Goal: Find specific page/section: Find specific page/section

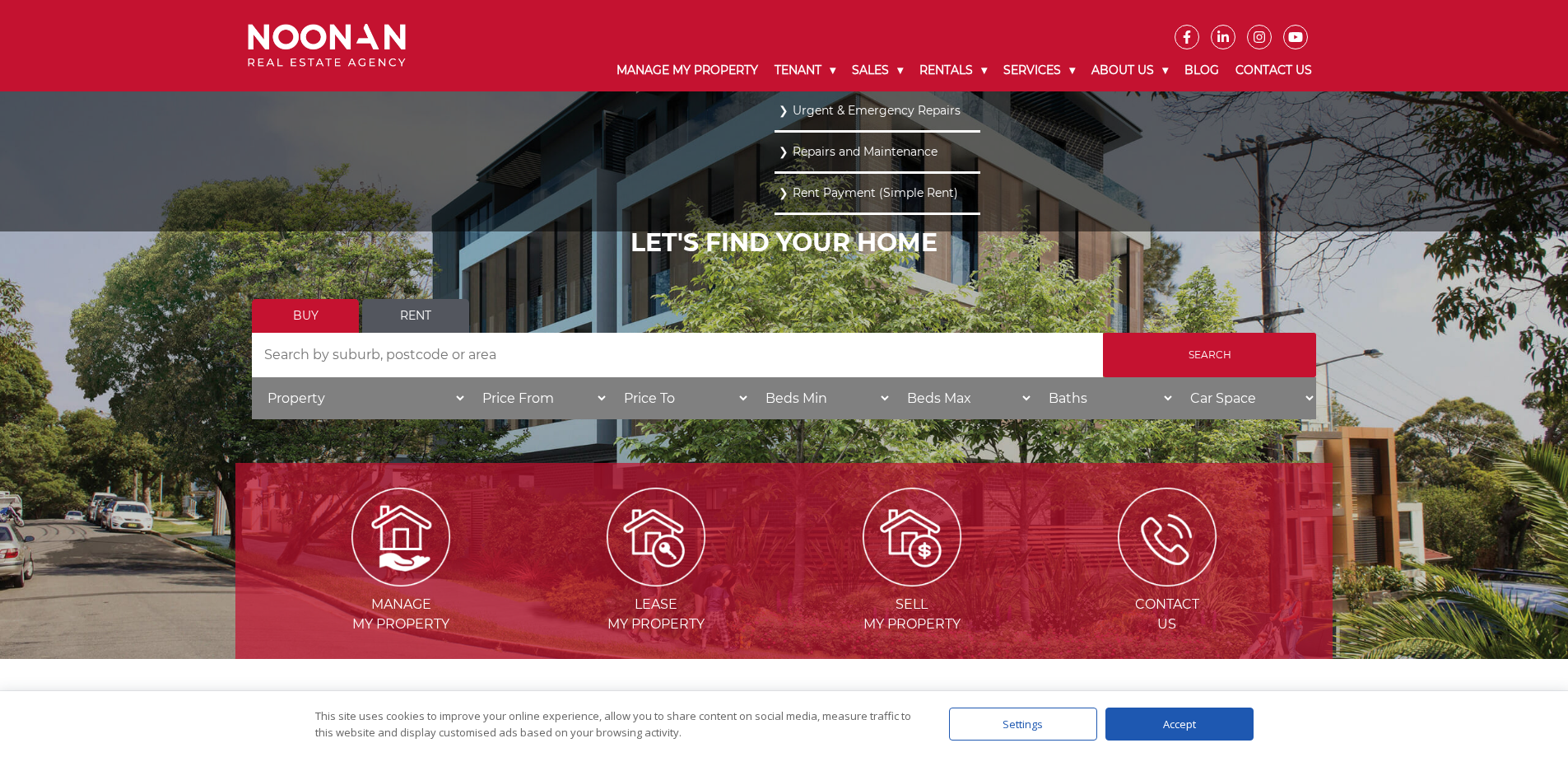
click at [795, 110] on link "Urgent & Emergency Repairs" at bounding box center [878, 110] width 198 height 22
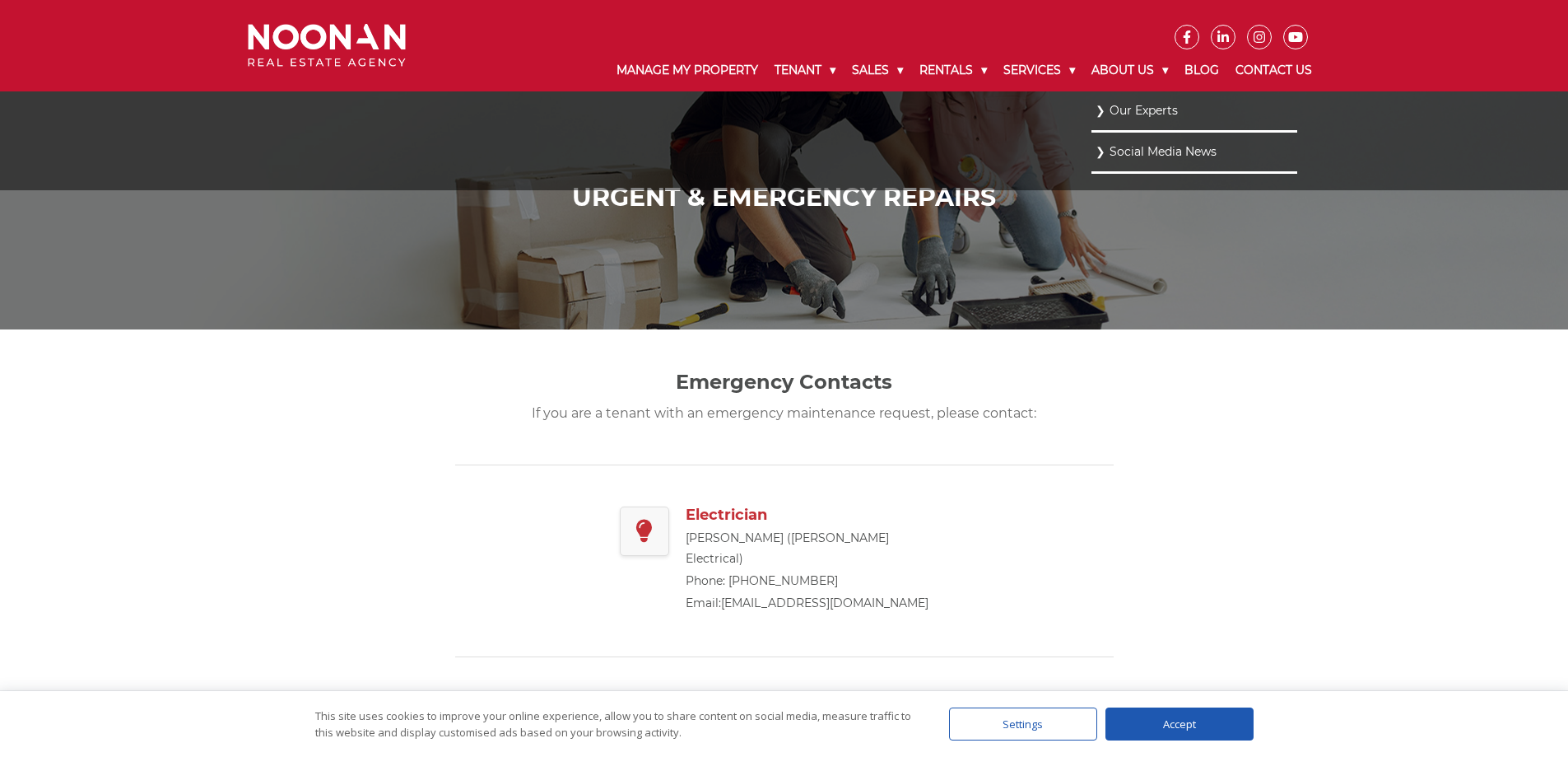
click at [1117, 111] on link "Our Experts" at bounding box center [1194, 110] width 198 height 22
